Goal: Task Accomplishment & Management: Manage account settings

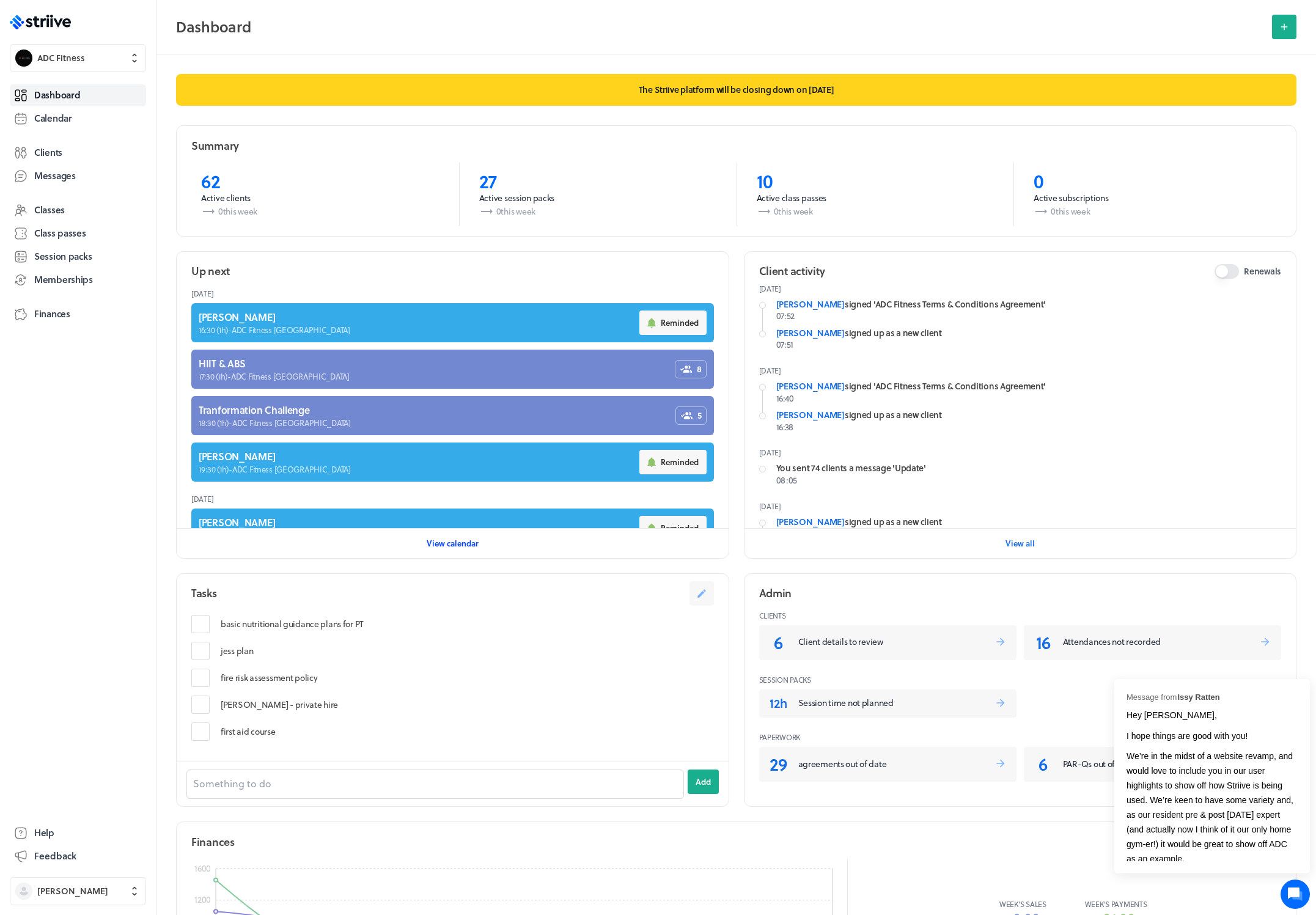
click at [446, 543] on span "View calendar" at bounding box center [452, 543] width 52 height 11
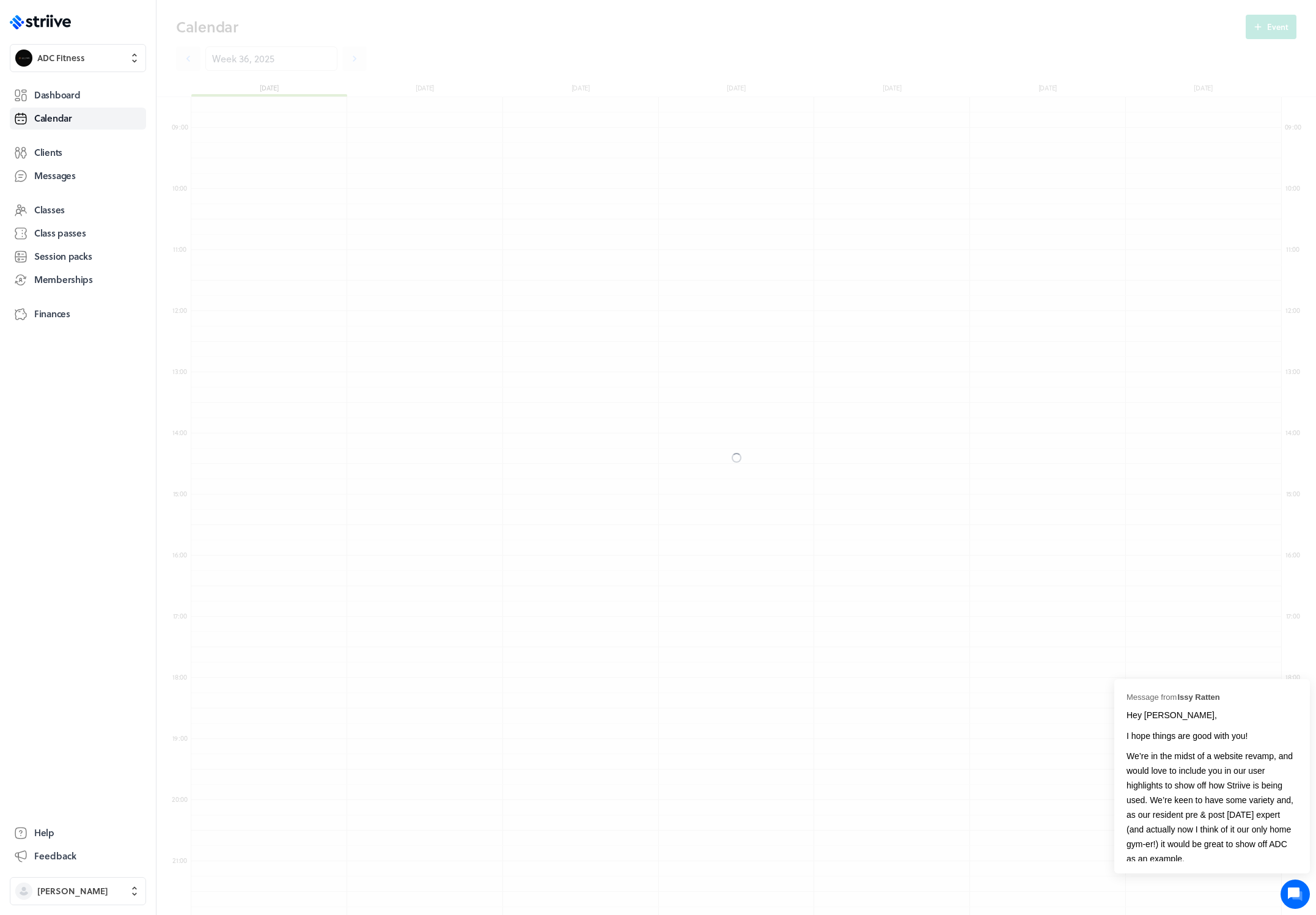
scroll to position [1467, 1090]
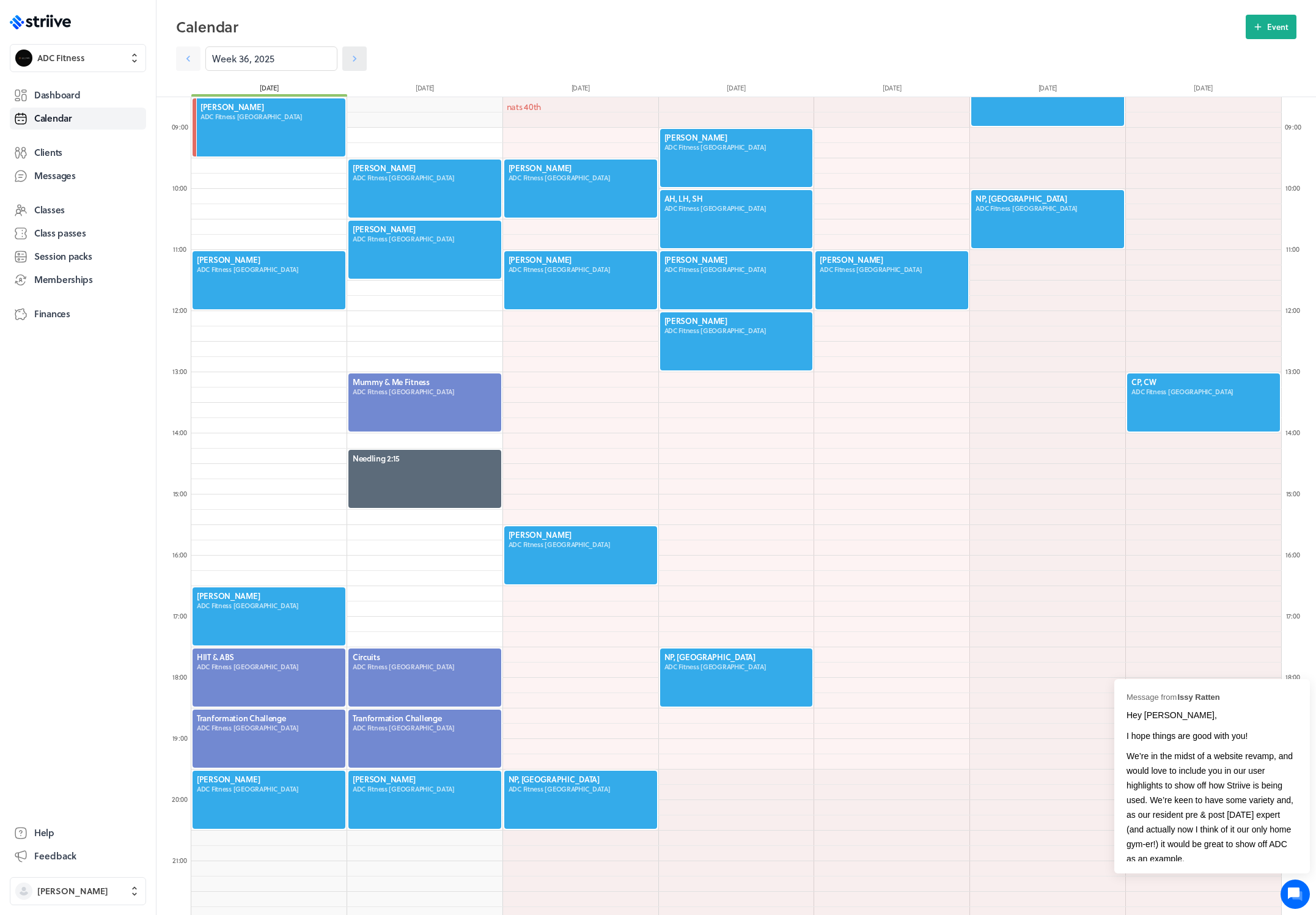
click at [348, 59] on icon at bounding box center [354, 58] width 12 height 12
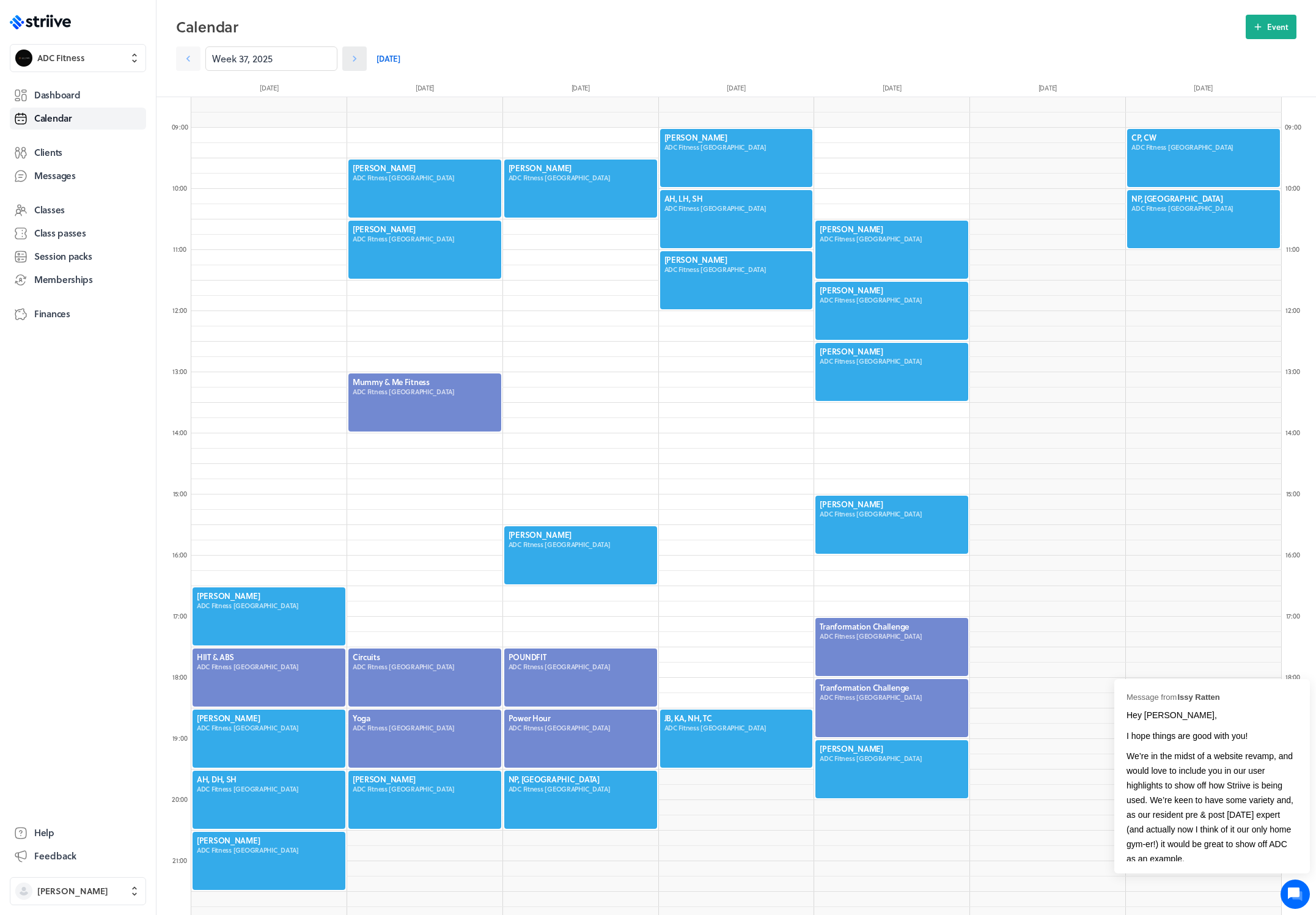
click at [348, 59] on icon at bounding box center [354, 58] width 12 height 12
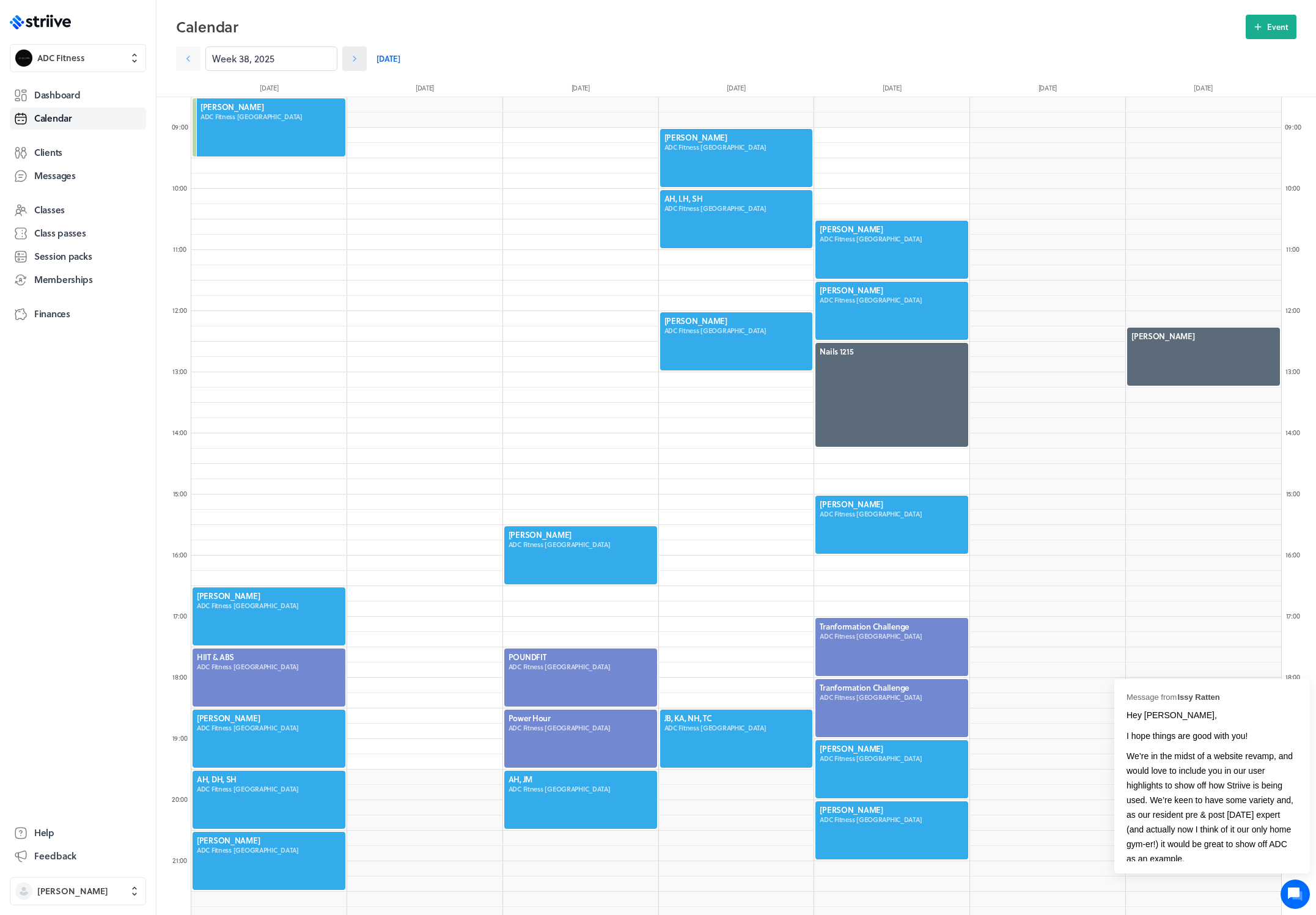
click at [348, 59] on icon at bounding box center [354, 58] width 12 height 12
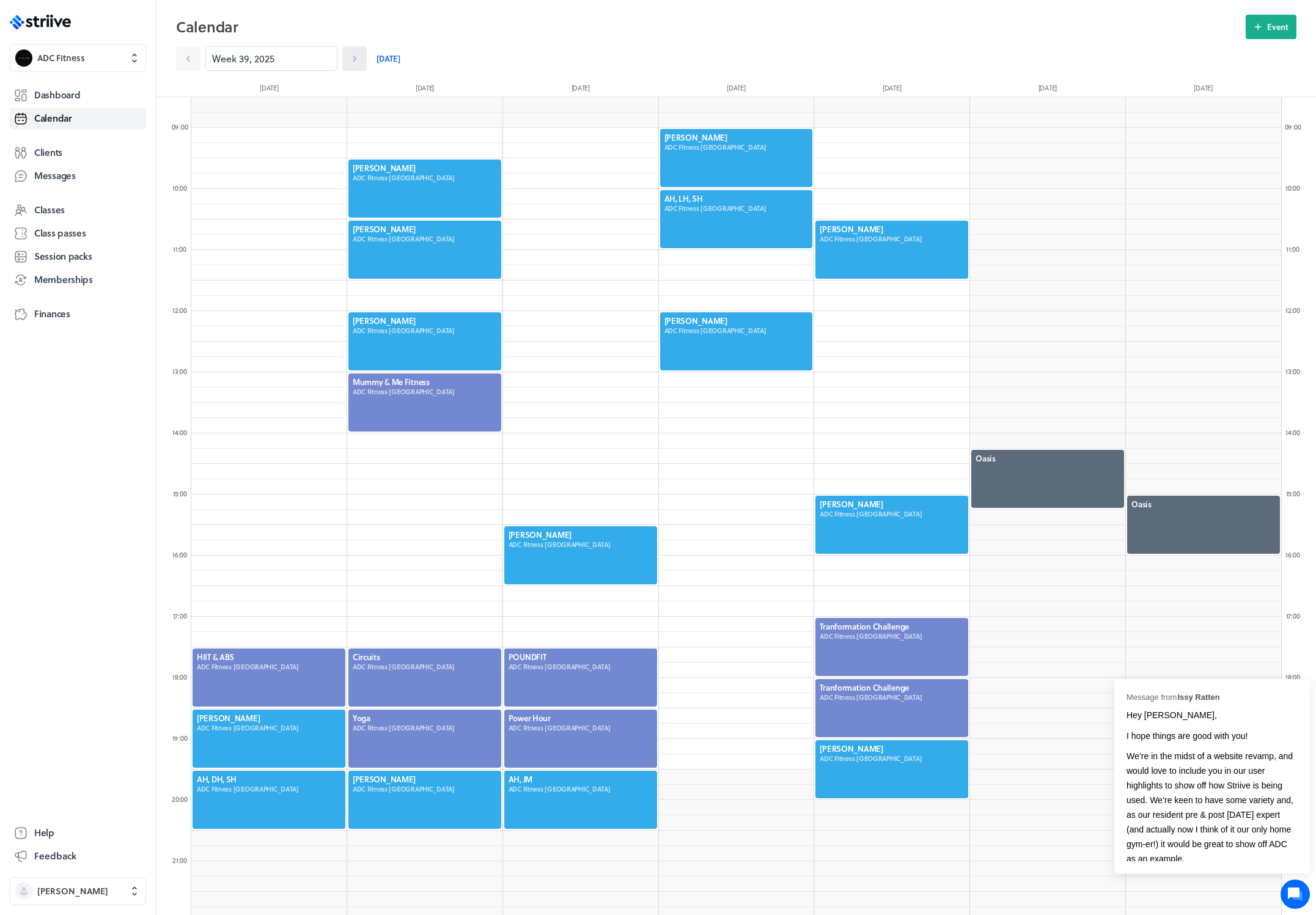
click at [348, 59] on icon at bounding box center [354, 58] width 12 height 12
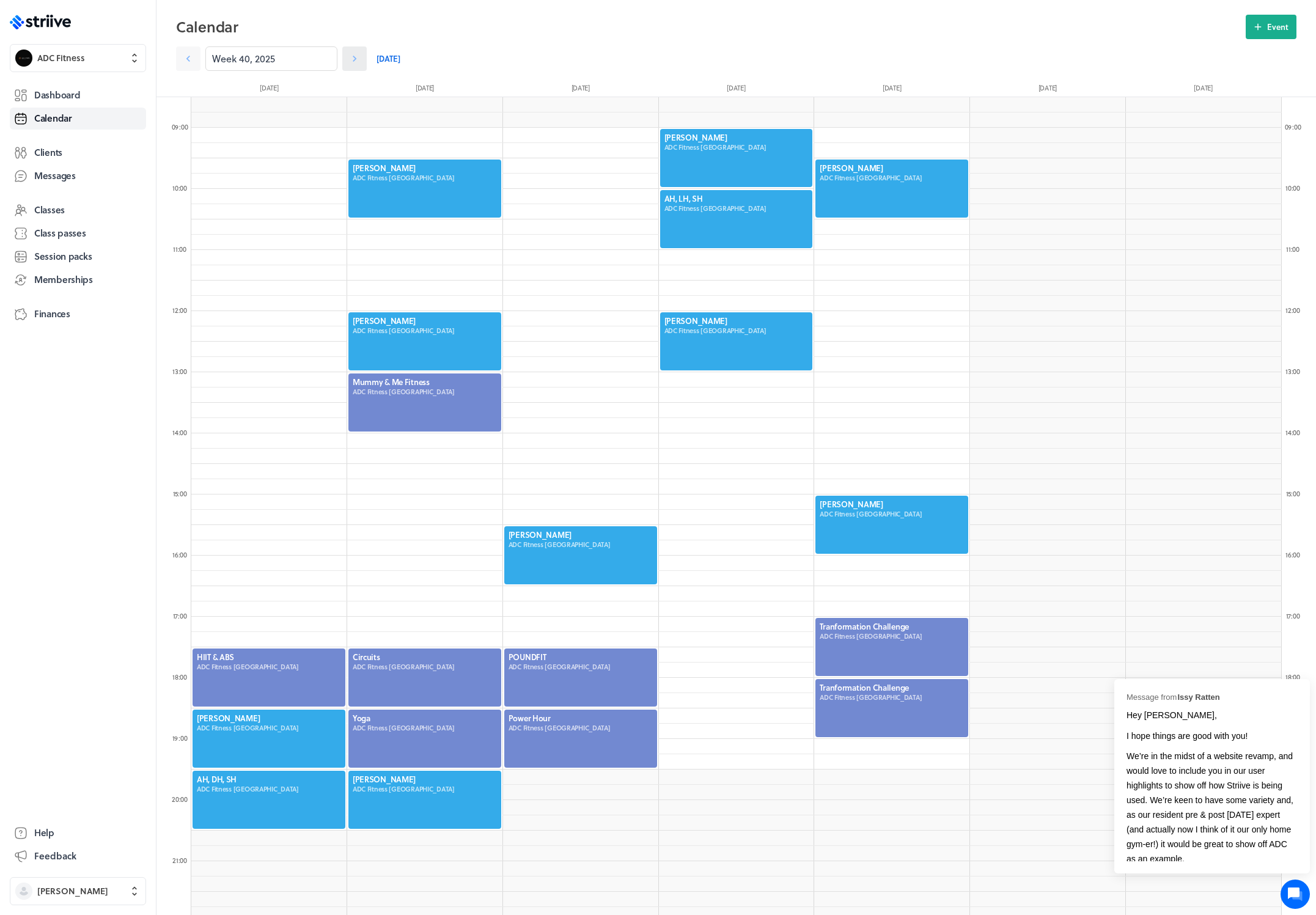
click at [348, 59] on icon at bounding box center [354, 58] width 12 height 12
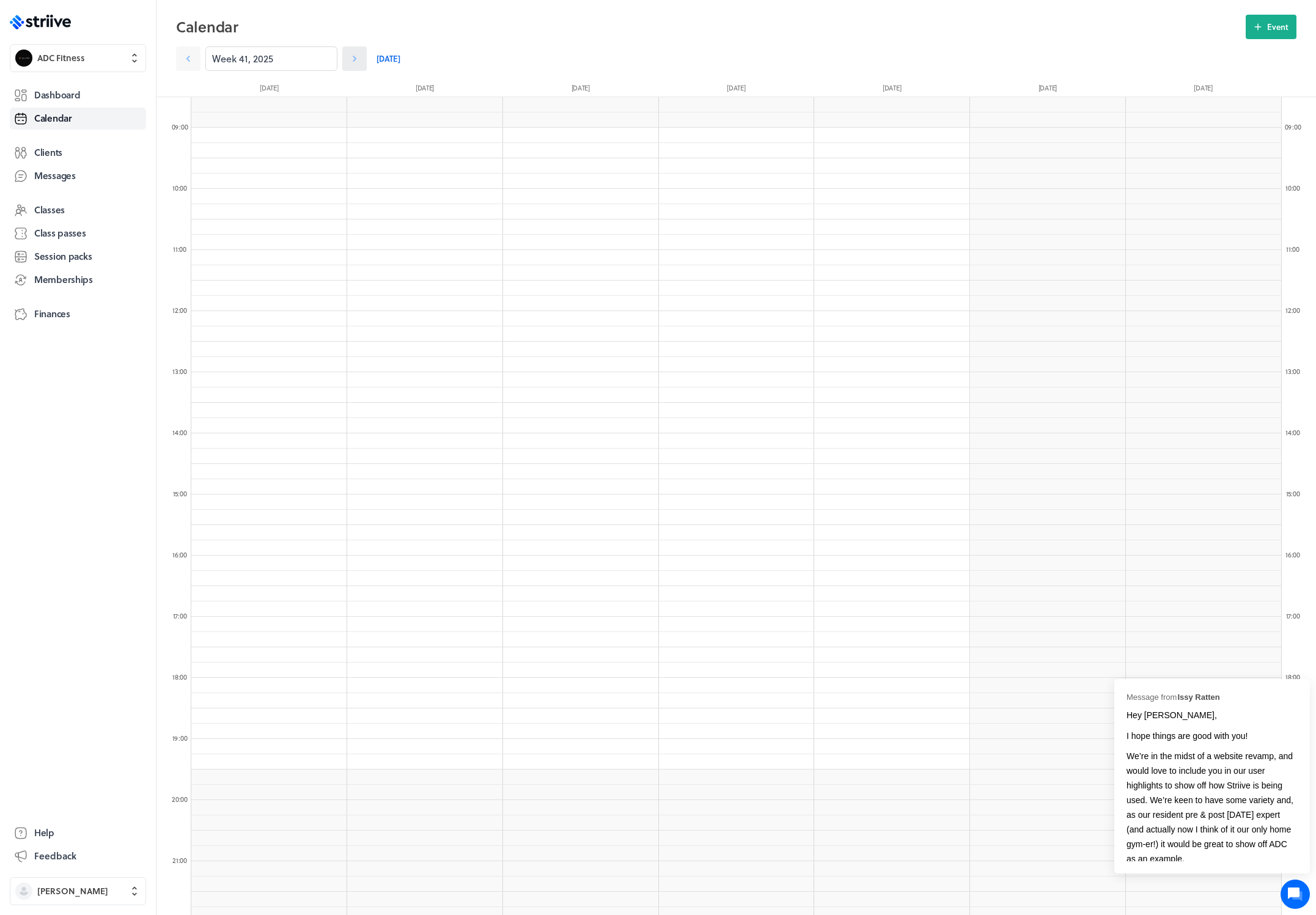
click at [348, 59] on icon at bounding box center [354, 58] width 12 height 12
click at [186, 58] on icon at bounding box center [188, 58] width 12 height 12
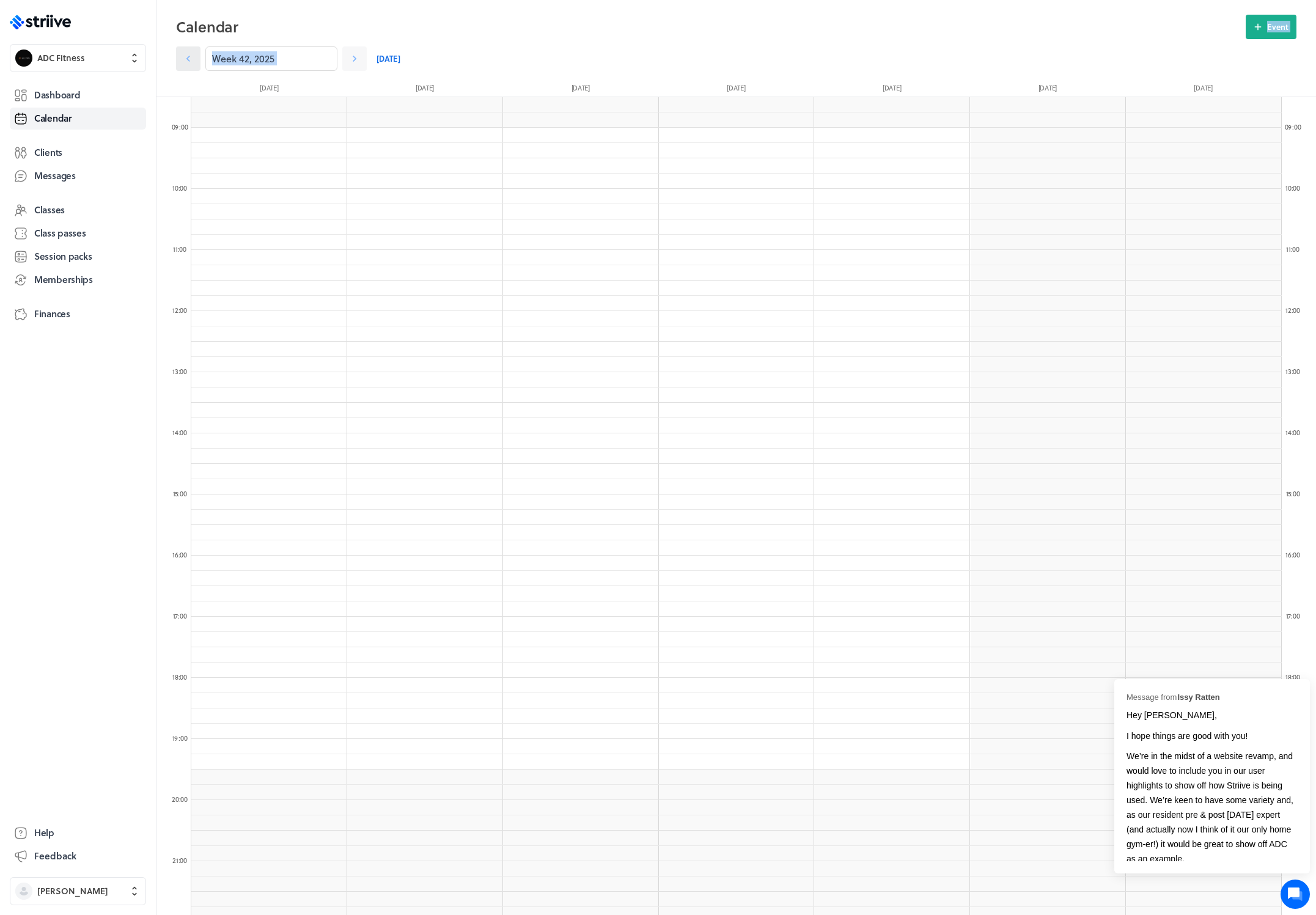
click at [186, 58] on icon at bounding box center [188, 58] width 12 height 12
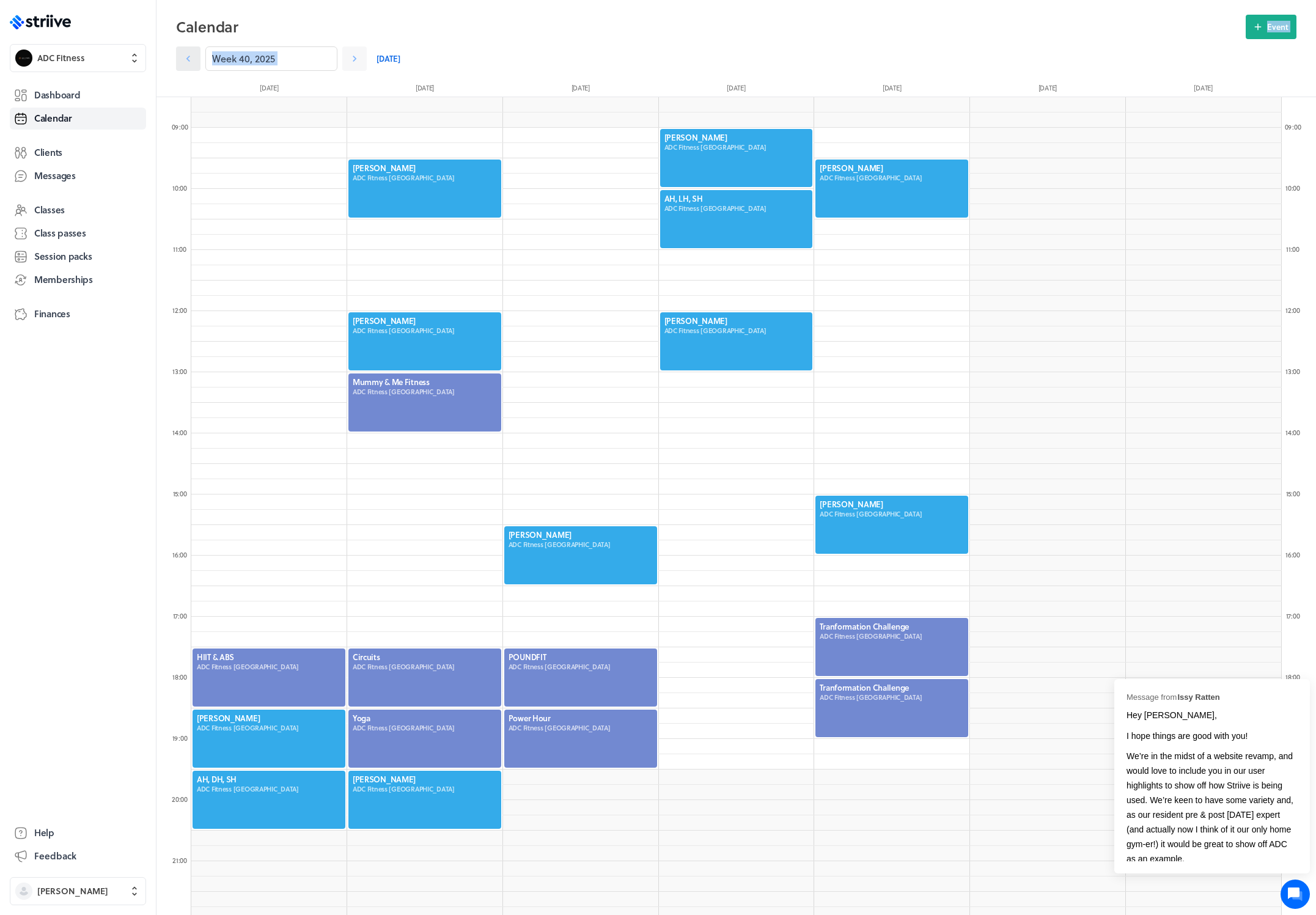
click at [186, 58] on icon at bounding box center [188, 58] width 12 height 12
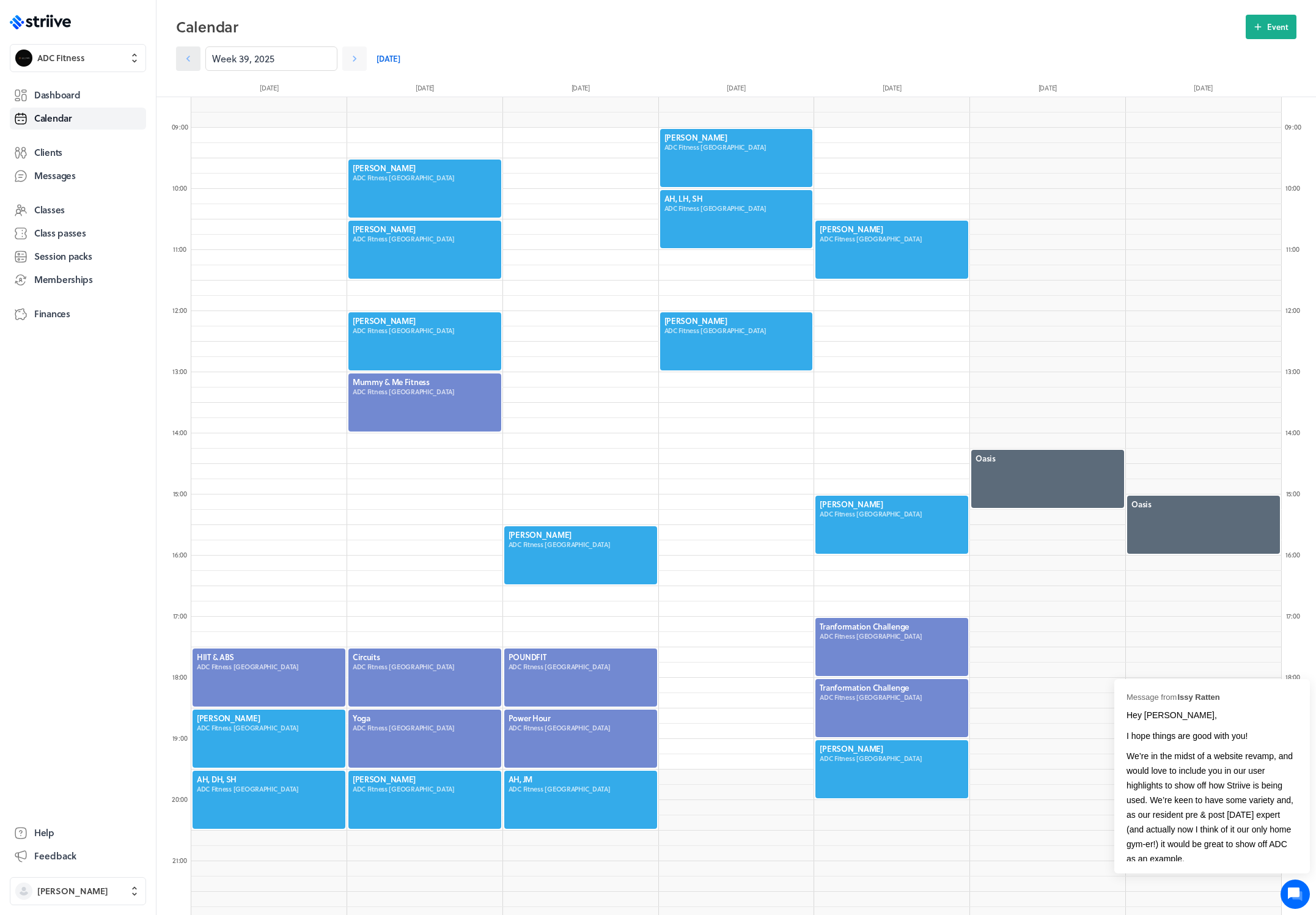
click at [186, 58] on icon at bounding box center [188, 58] width 12 height 12
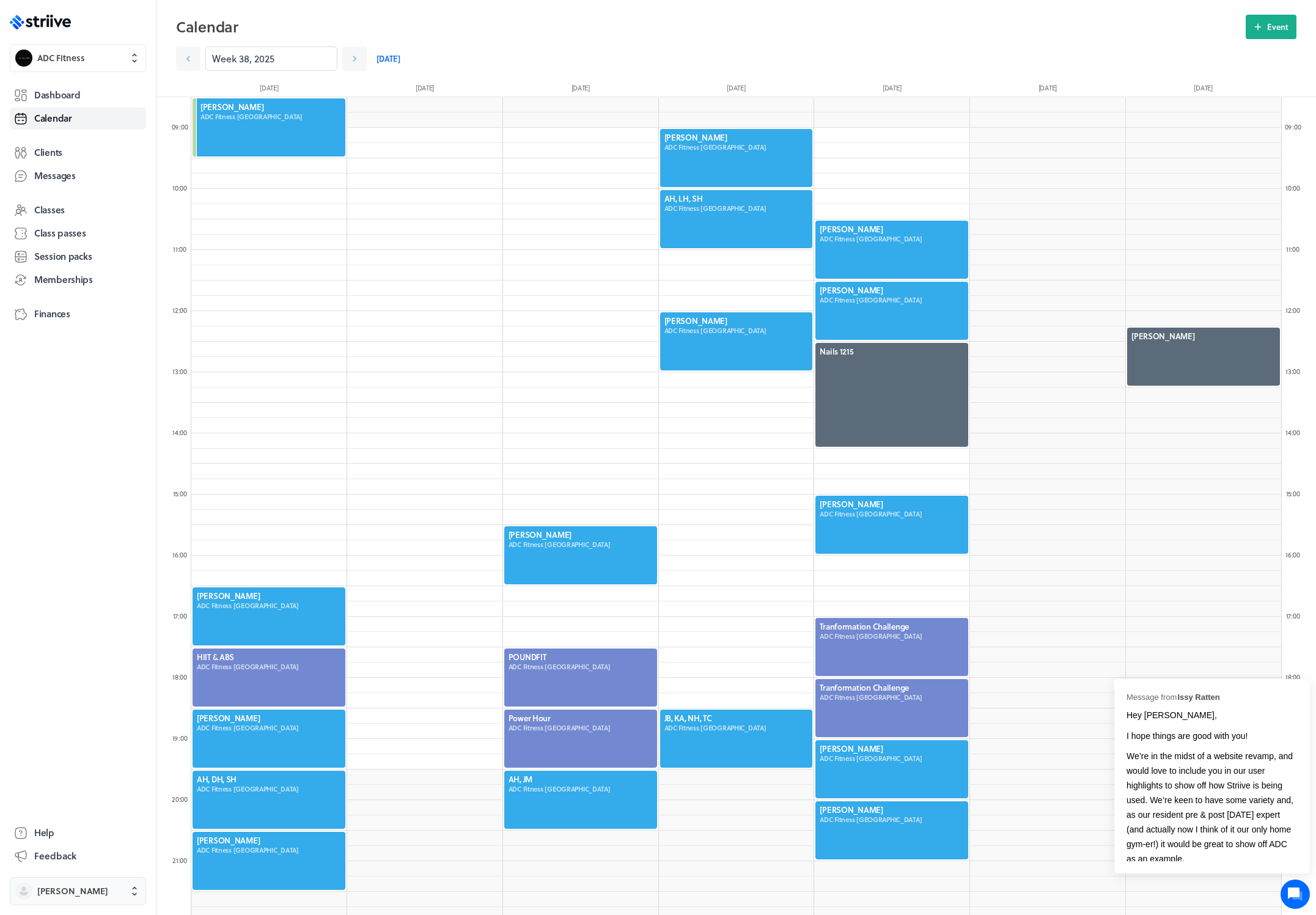
click at [64, 895] on span "Alex Coe" at bounding box center [73, 891] width 71 height 12
click at [60, 876] on span "Sign out" at bounding box center [54, 881] width 33 height 12
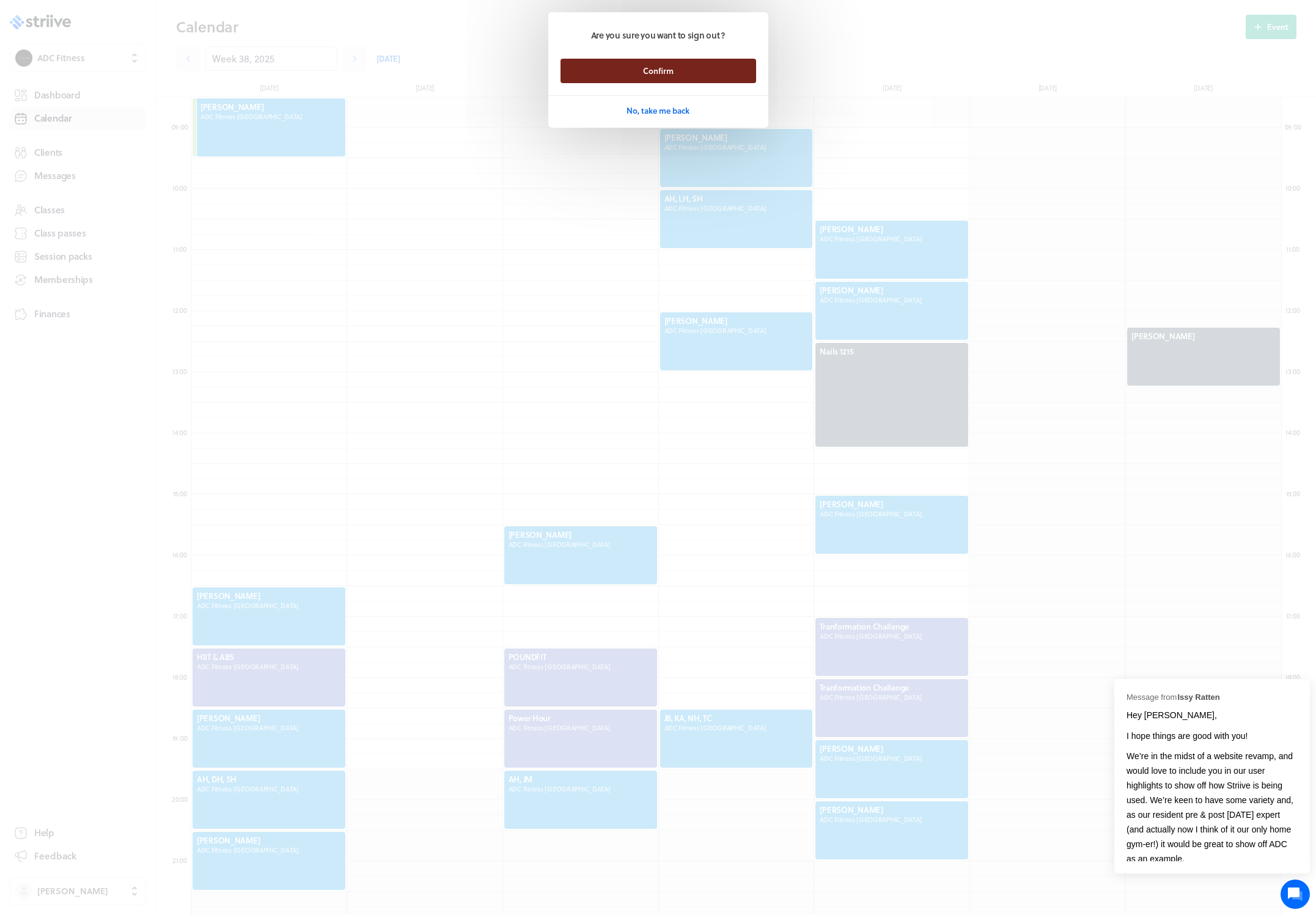
click at [634, 69] on button "Confirm" at bounding box center [658, 71] width 196 height 24
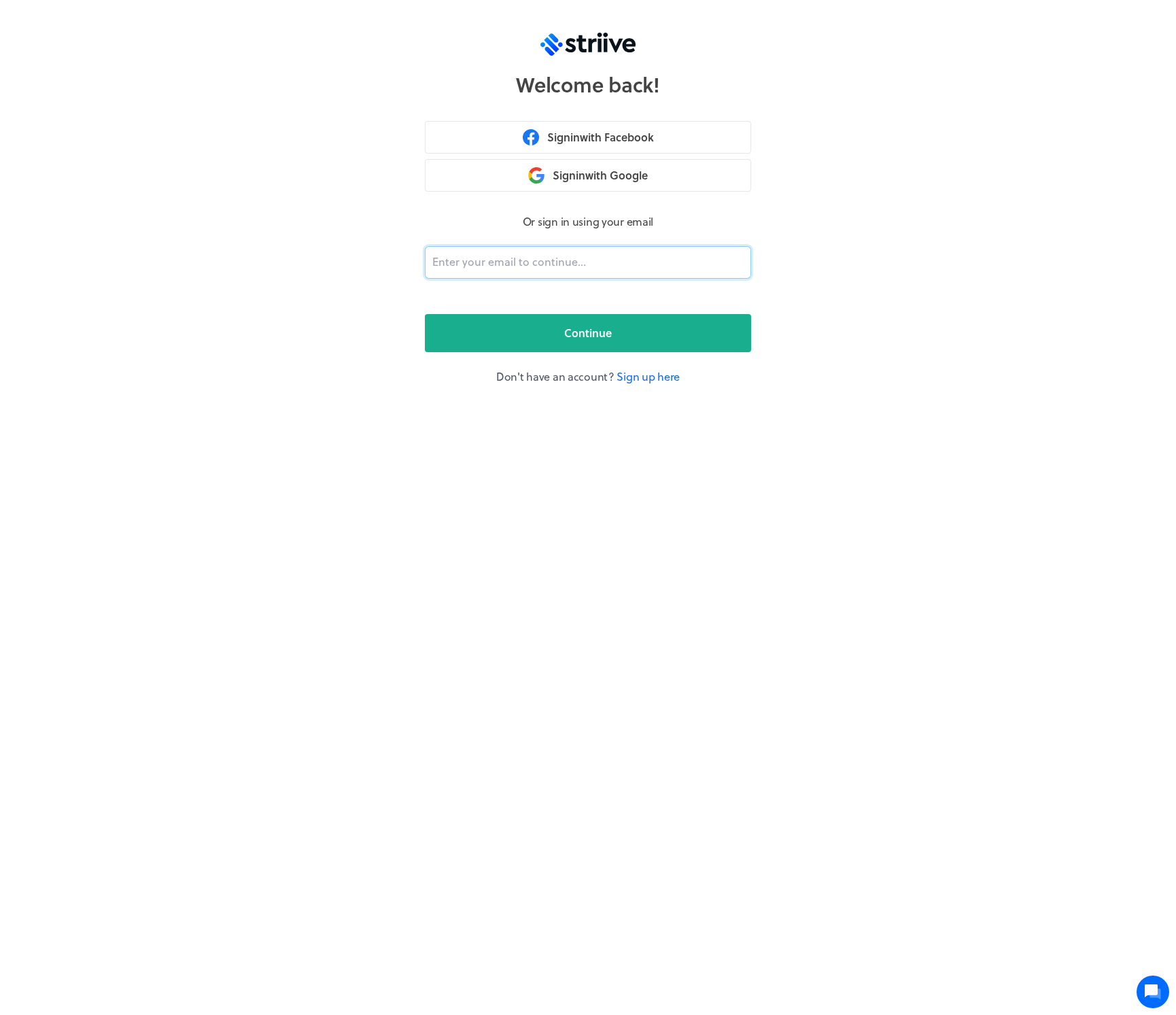
click at [464, 250] on input "email" at bounding box center [588, 263] width 326 height 32
type input "adam@striive.co"
